Goal: Information Seeking & Learning: Find specific fact

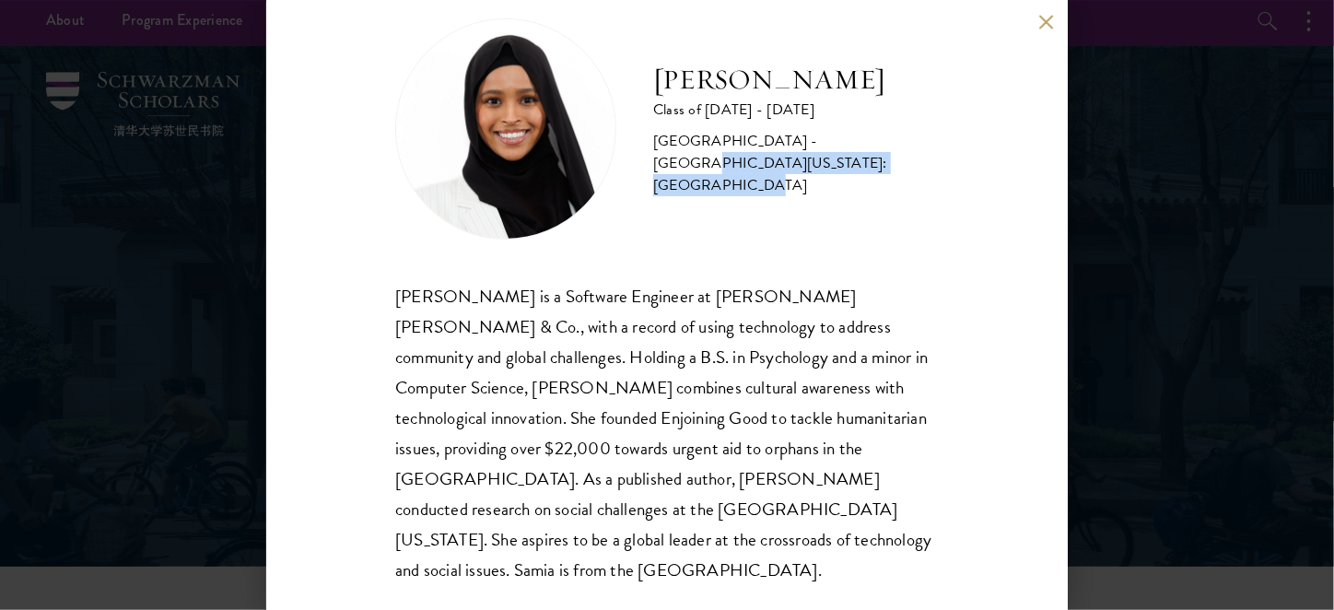
drag, startPoint x: 798, startPoint y: 176, endPoint x: 821, endPoint y: 148, distance: 36.0
click at [821, 148] on div "[GEOGRAPHIC_DATA] - [GEOGRAPHIC_DATA][US_STATE]: [GEOGRAPHIC_DATA]" at bounding box center [796, 163] width 286 height 66
copy div "[GEOGRAPHIC_DATA][US_STATE]: [GEOGRAPHIC_DATA]"
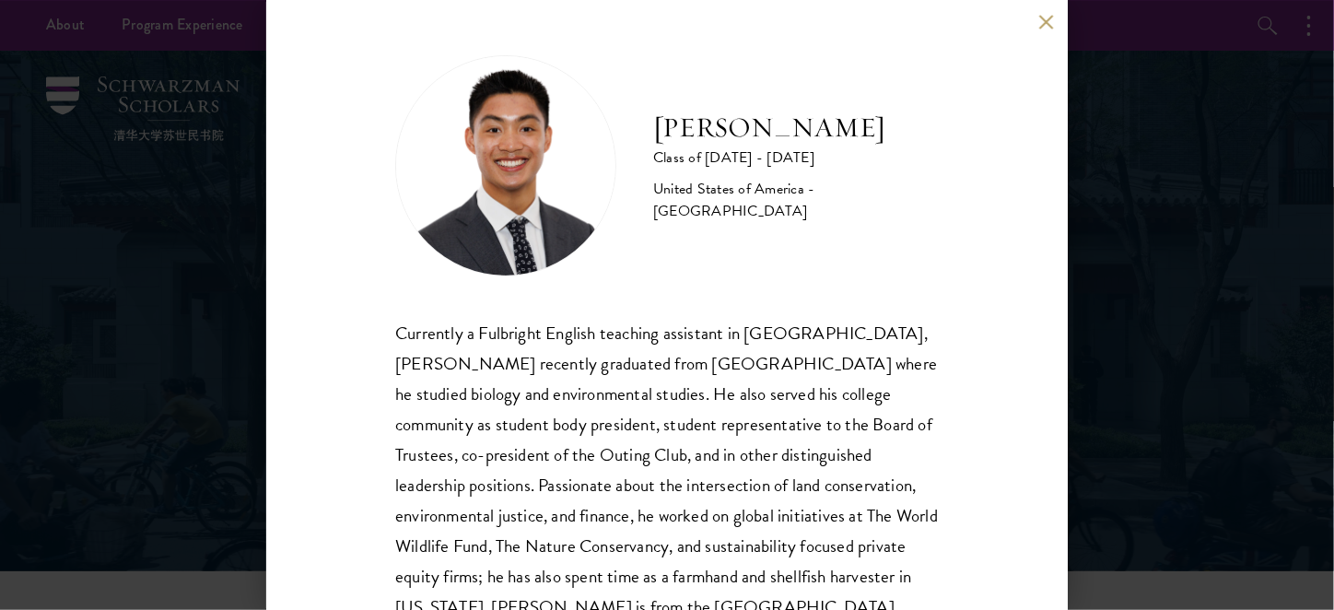
click at [760, 216] on div "[PERSON_NAME] Class of [DATE] - [DATE] [GEOGRAPHIC_DATA] - [GEOGRAPHIC_DATA]" at bounding box center [666, 165] width 543 height 221
drag, startPoint x: 819, startPoint y: 198, endPoint x: 949, endPoint y: 200, distance: 129.9
click at [949, 200] on div "[PERSON_NAME] Class of [DATE] - [DATE] [GEOGRAPHIC_DATA] - [GEOGRAPHIC_DATA] Cu…" at bounding box center [666, 305] width 801 height 610
copy div "[GEOGRAPHIC_DATA]"
click at [955, 377] on div "[PERSON_NAME] Class of [DATE] - [DATE] [GEOGRAPHIC_DATA] - [GEOGRAPHIC_DATA] Cu…" at bounding box center [666, 305] width 801 height 610
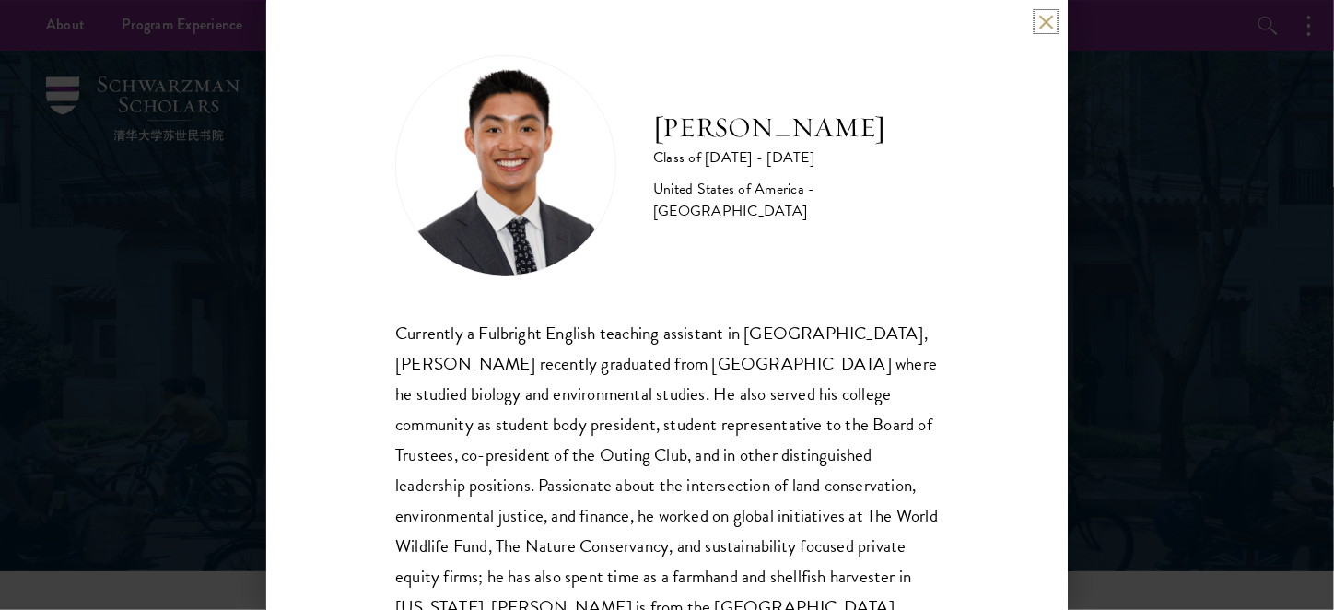
click at [1046, 25] on button at bounding box center [1046, 22] width 16 height 16
